Goal: Find specific page/section

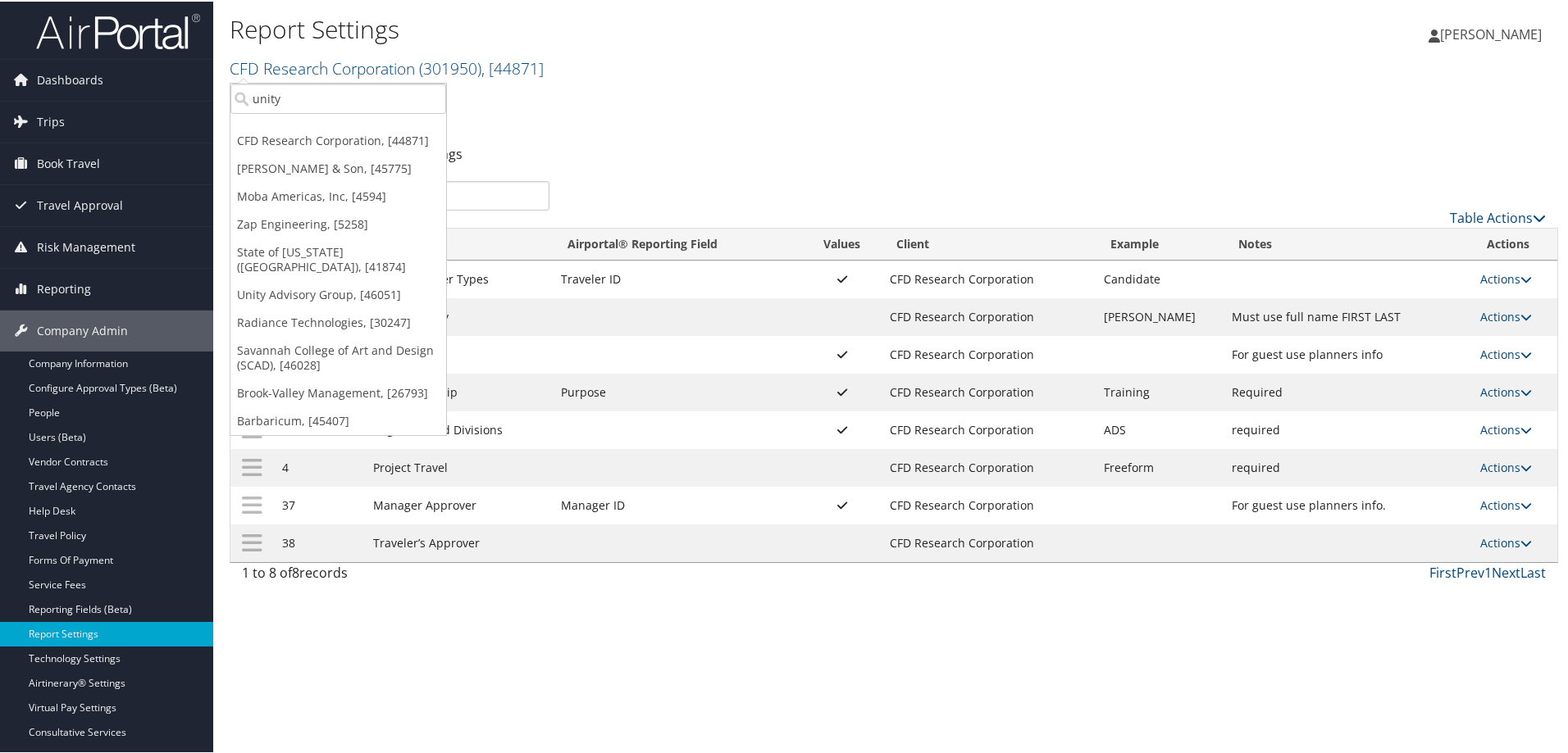
type input "unity"
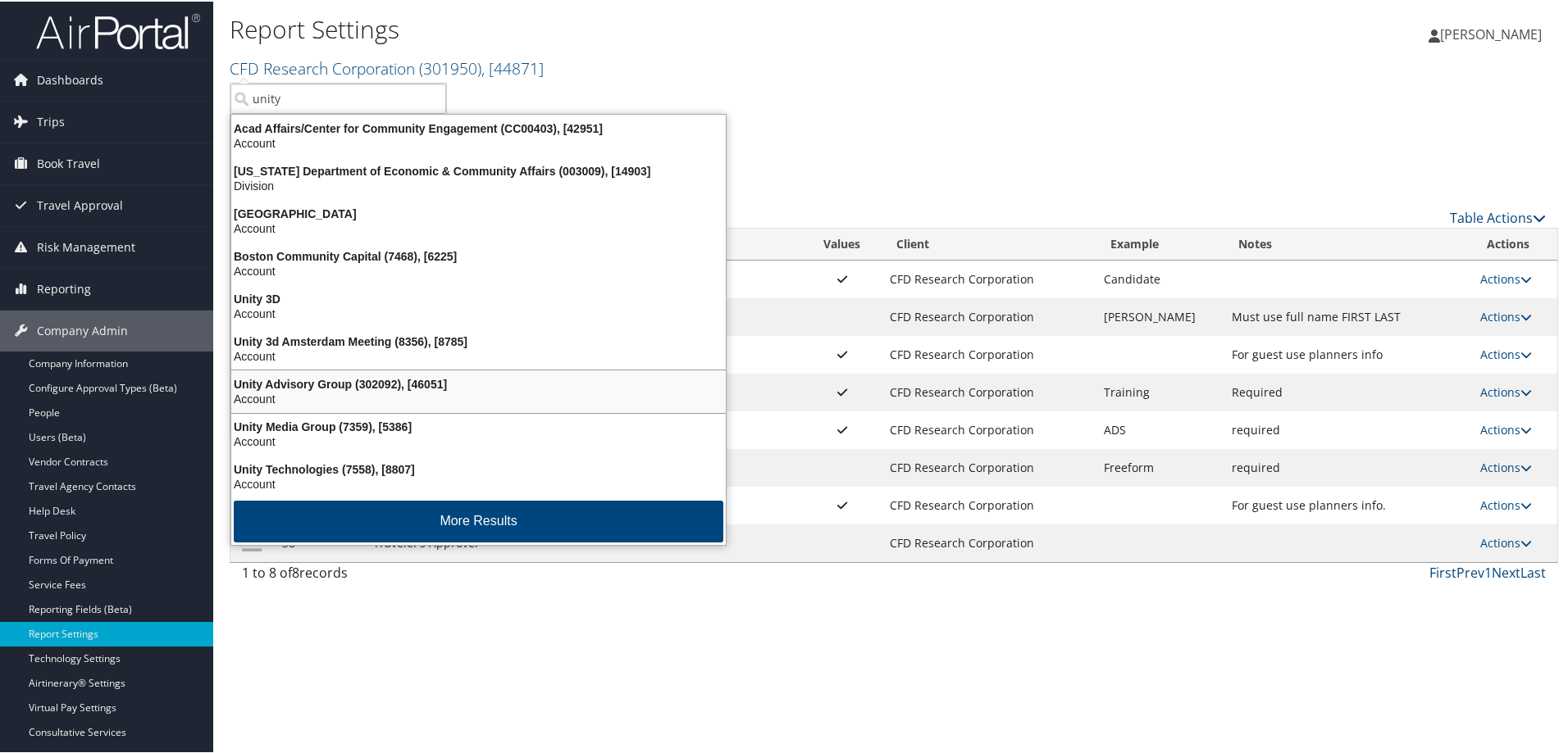
click at [347, 380] on div "Unity Advisory Group (302092), [46051]" at bounding box center [478, 382] width 514 height 15
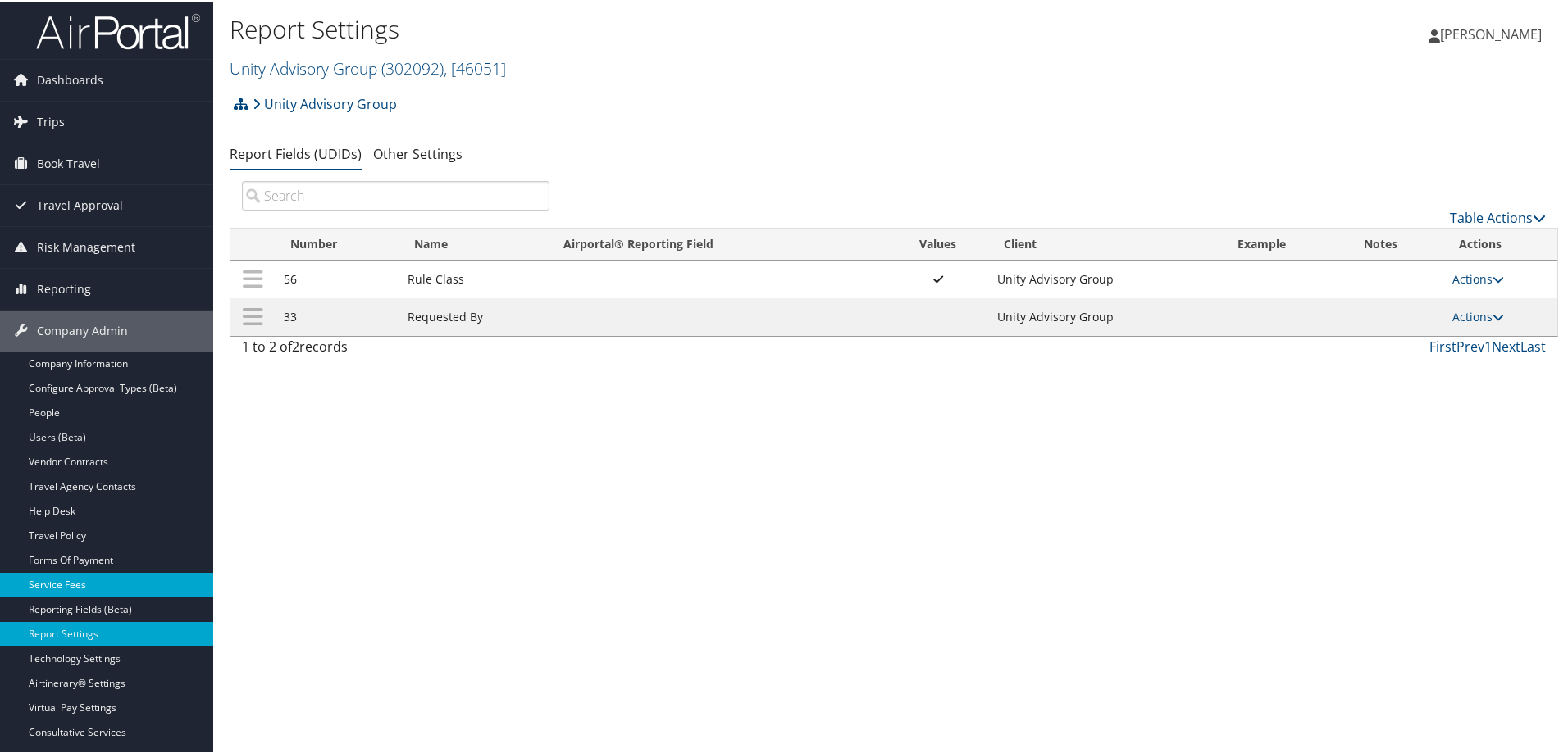
click at [68, 580] on link "Service Fees" at bounding box center [106, 584] width 213 height 25
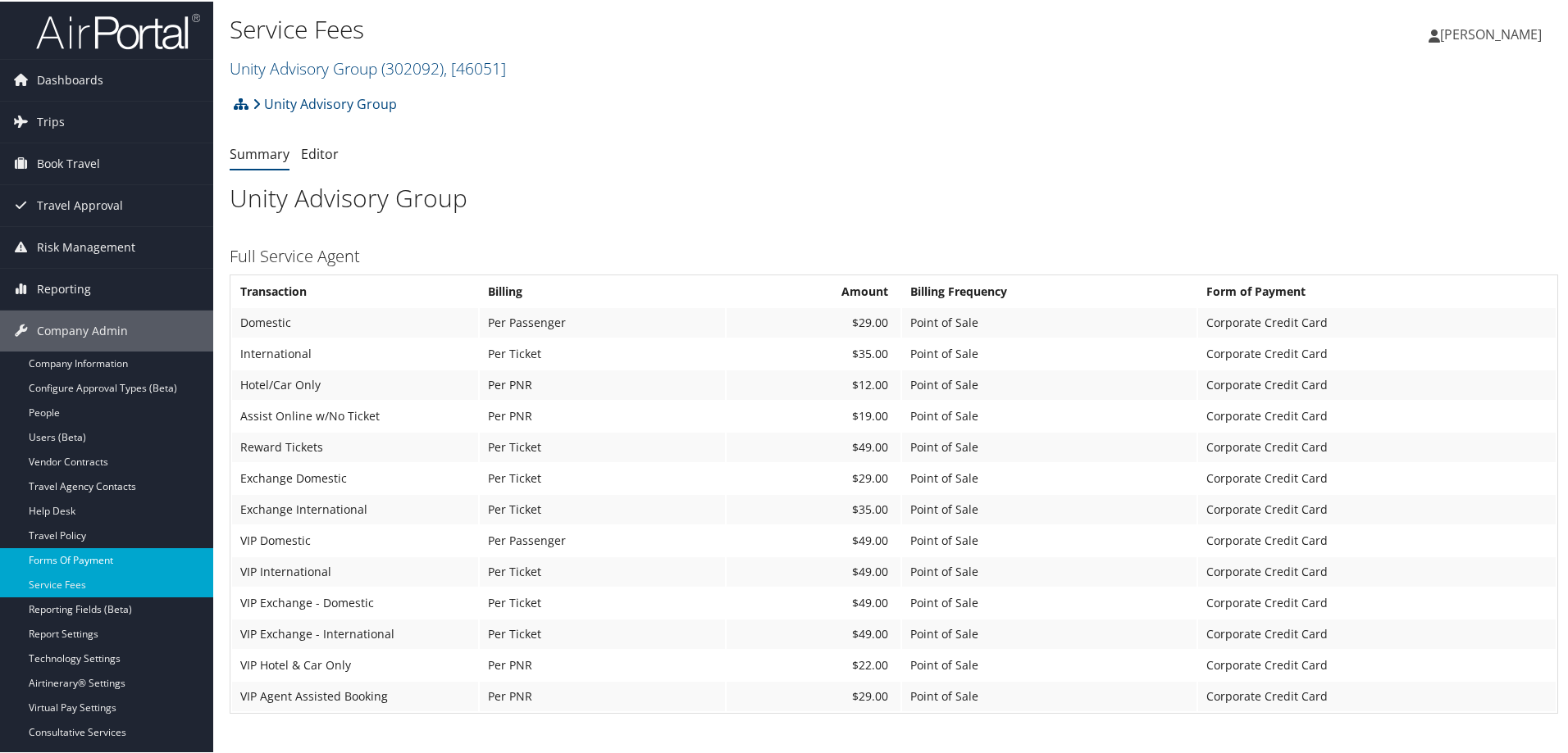
click at [95, 558] on link "Forms Of Payment" at bounding box center [106, 559] width 213 height 25
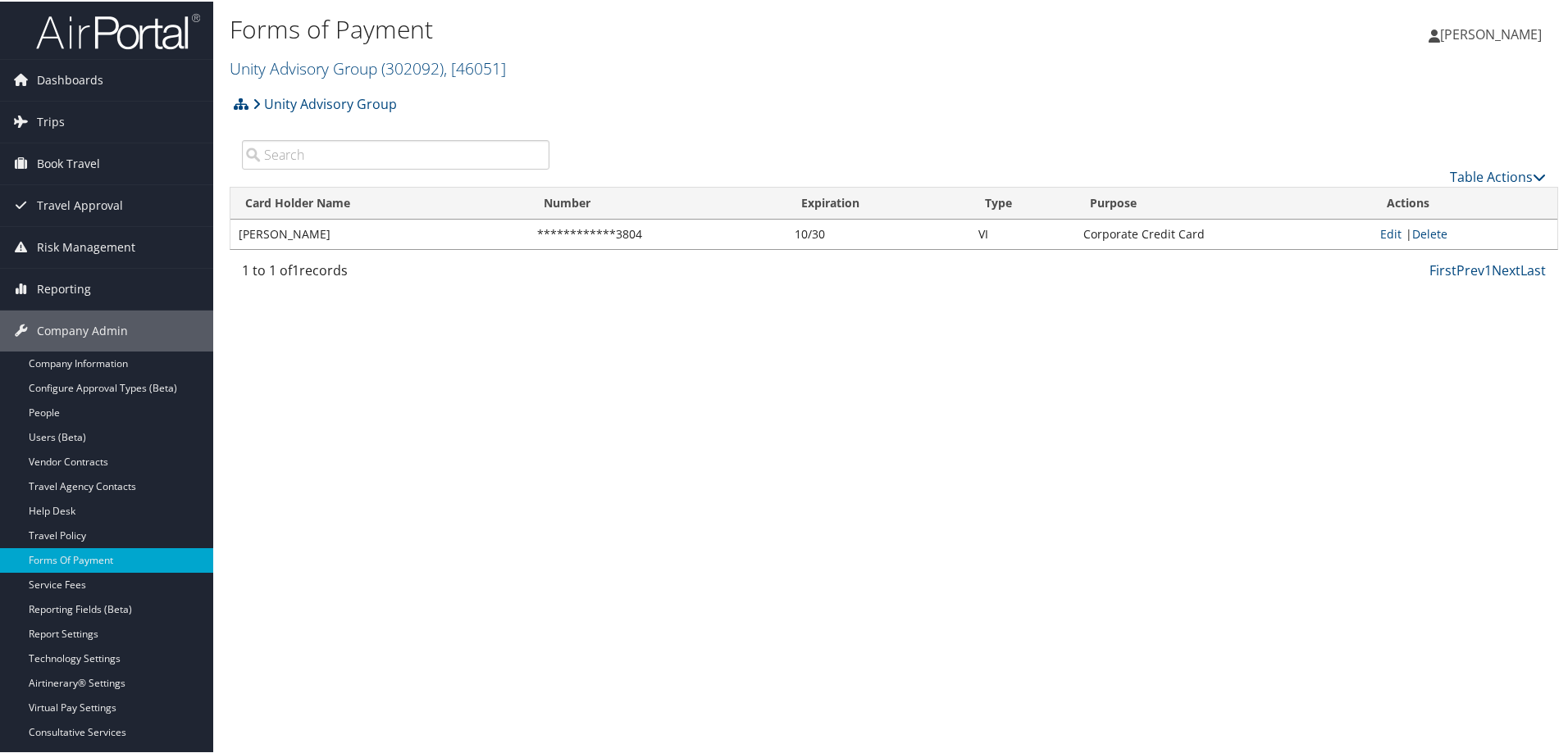
click at [560, 472] on div "Forms of Payment Unity Advisory Group ( 302092 ) , [ 46051 ] Unity Advisory Gro…" at bounding box center [894, 376] width 1362 height 753
